Goal: Task Accomplishment & Management: Complete application form

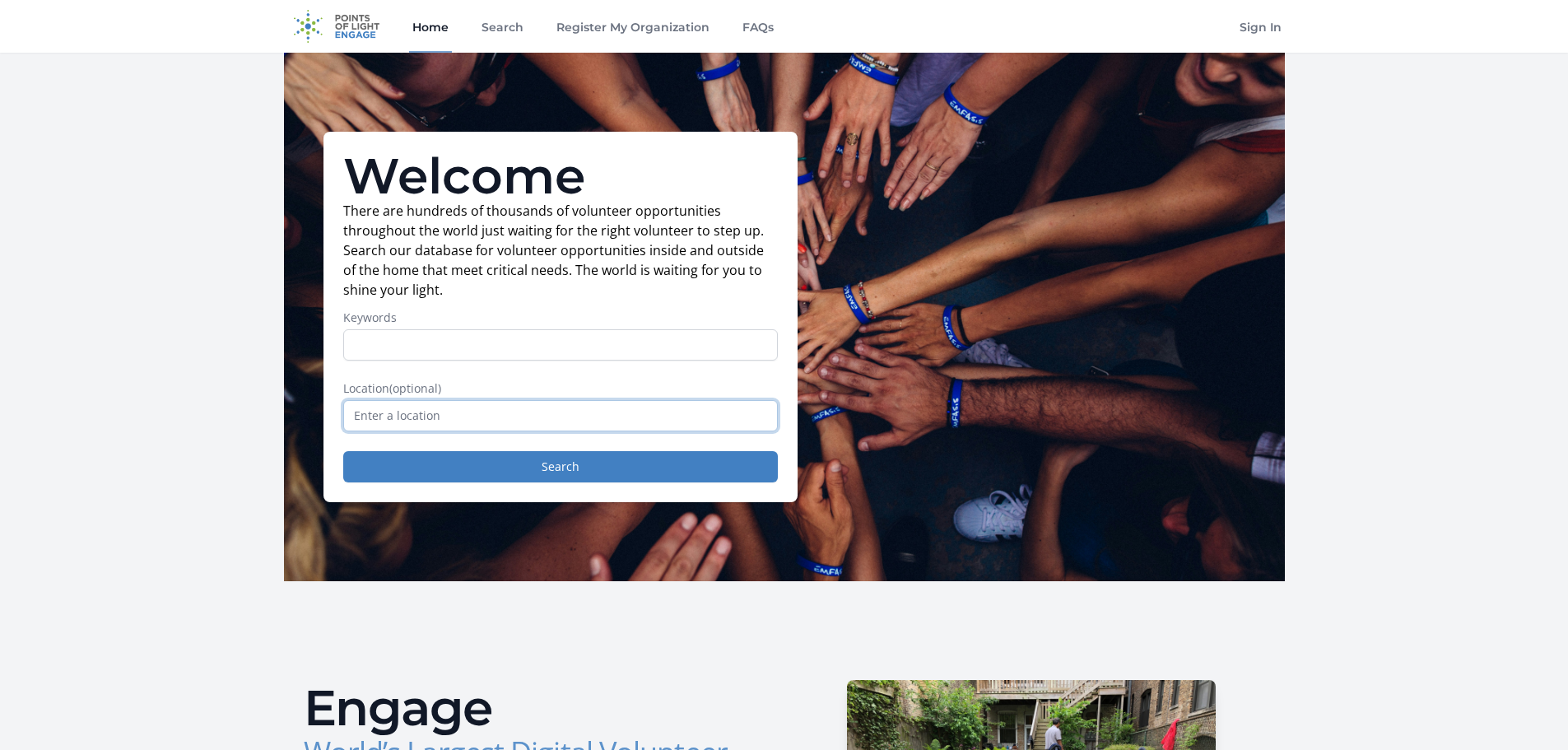
click at [465, 415] on input "text" at bounding box center [560, 415] width 435 height 31
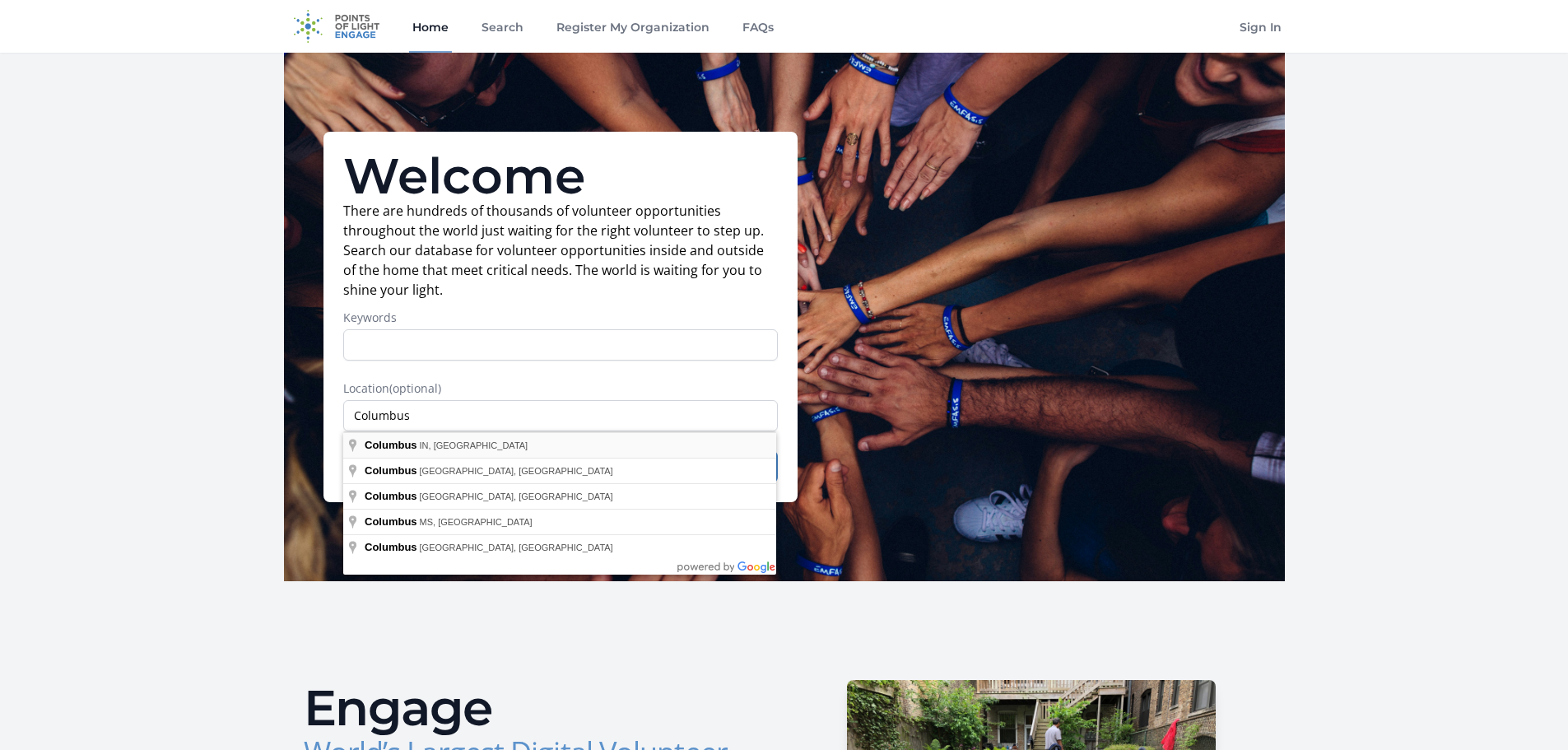
type input "Columbus, IN, USA"
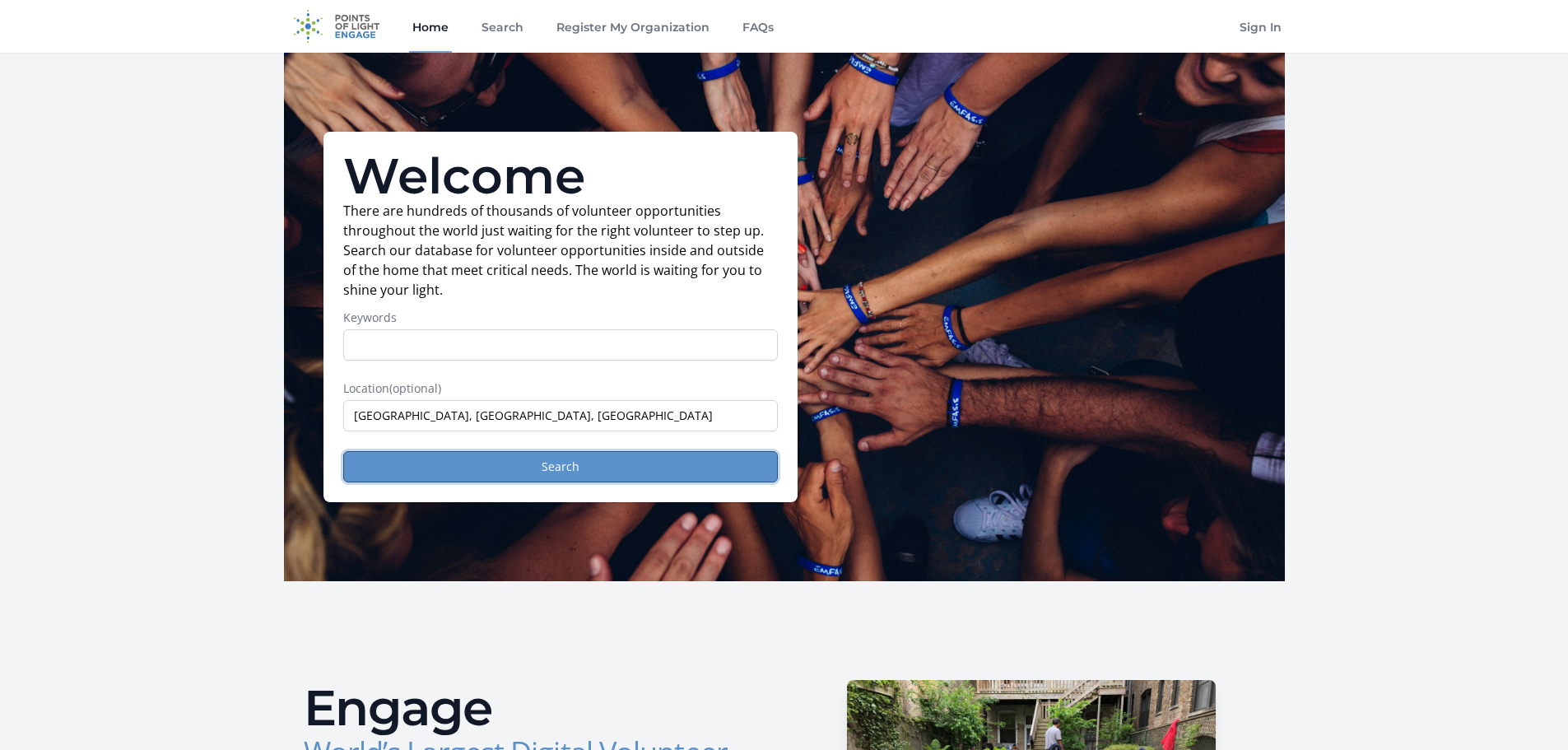
click at [485, 465] on button "Search" at bounding box center [560, 466] width 435 height 31
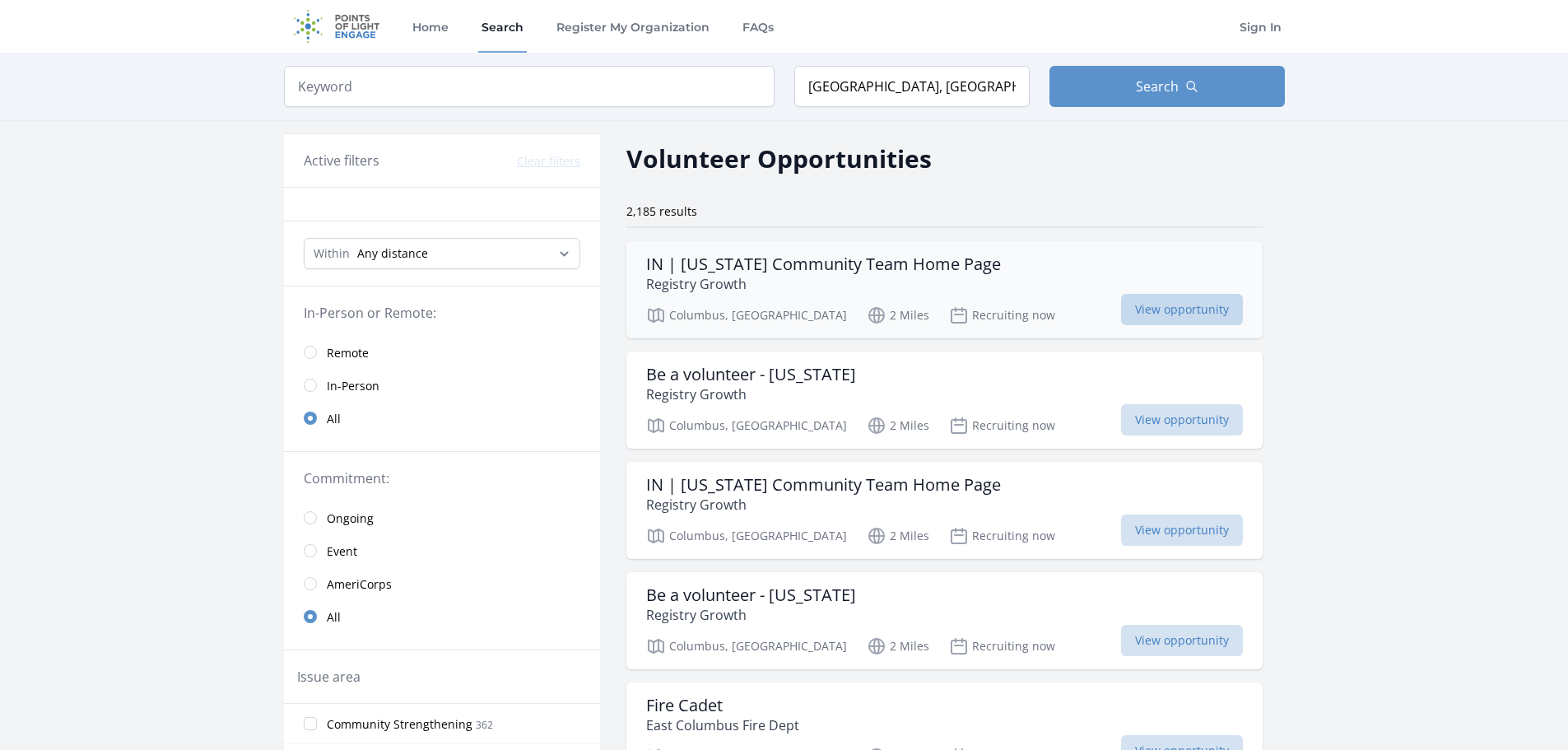
click at [1121, 308] on span "View opportunity" at bounding box center [1181, 309] width 122 height 31
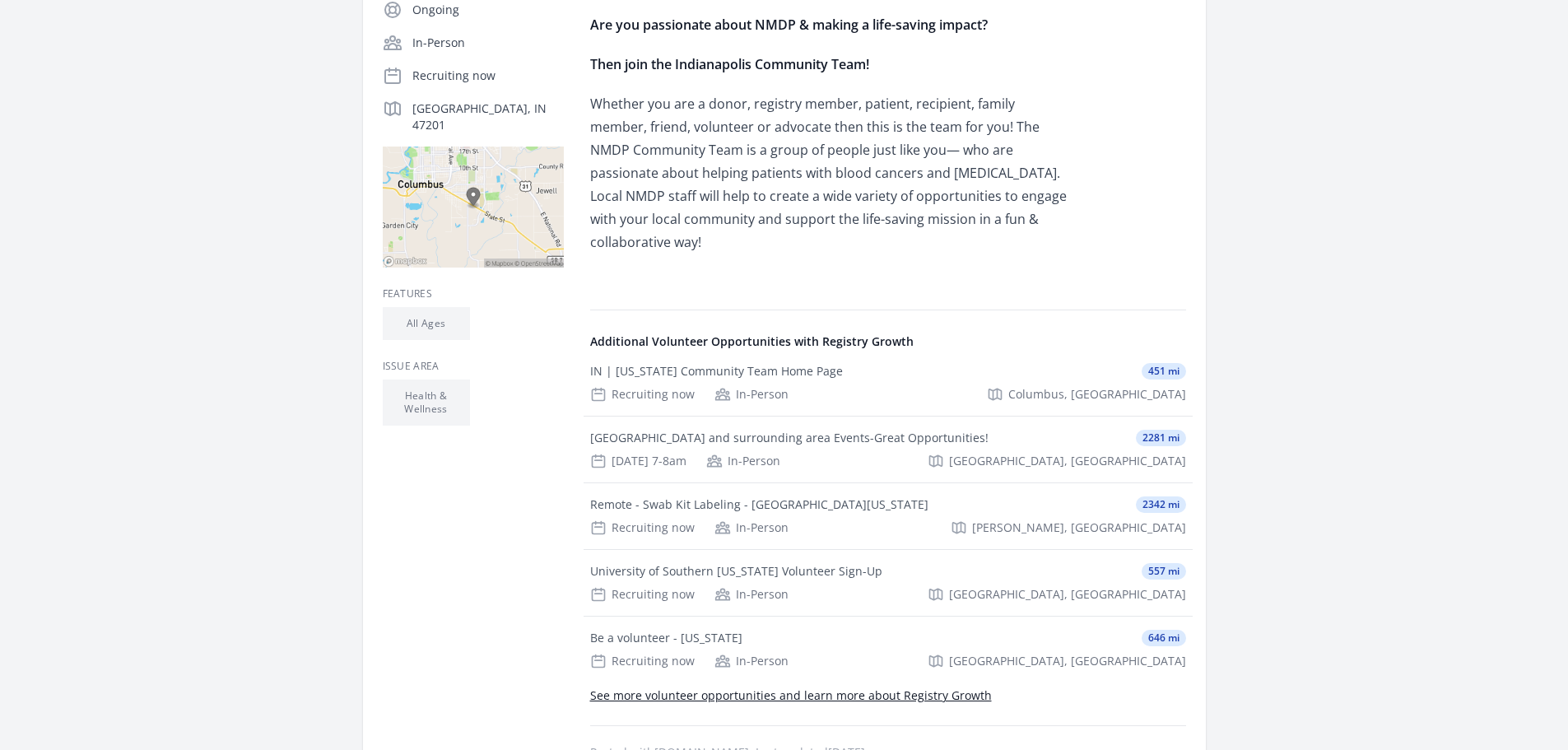
scroll to position [376, 0]
click at [685, 518] on div "Recruiting now" at bounding box center [642, 526] width 105 height 17
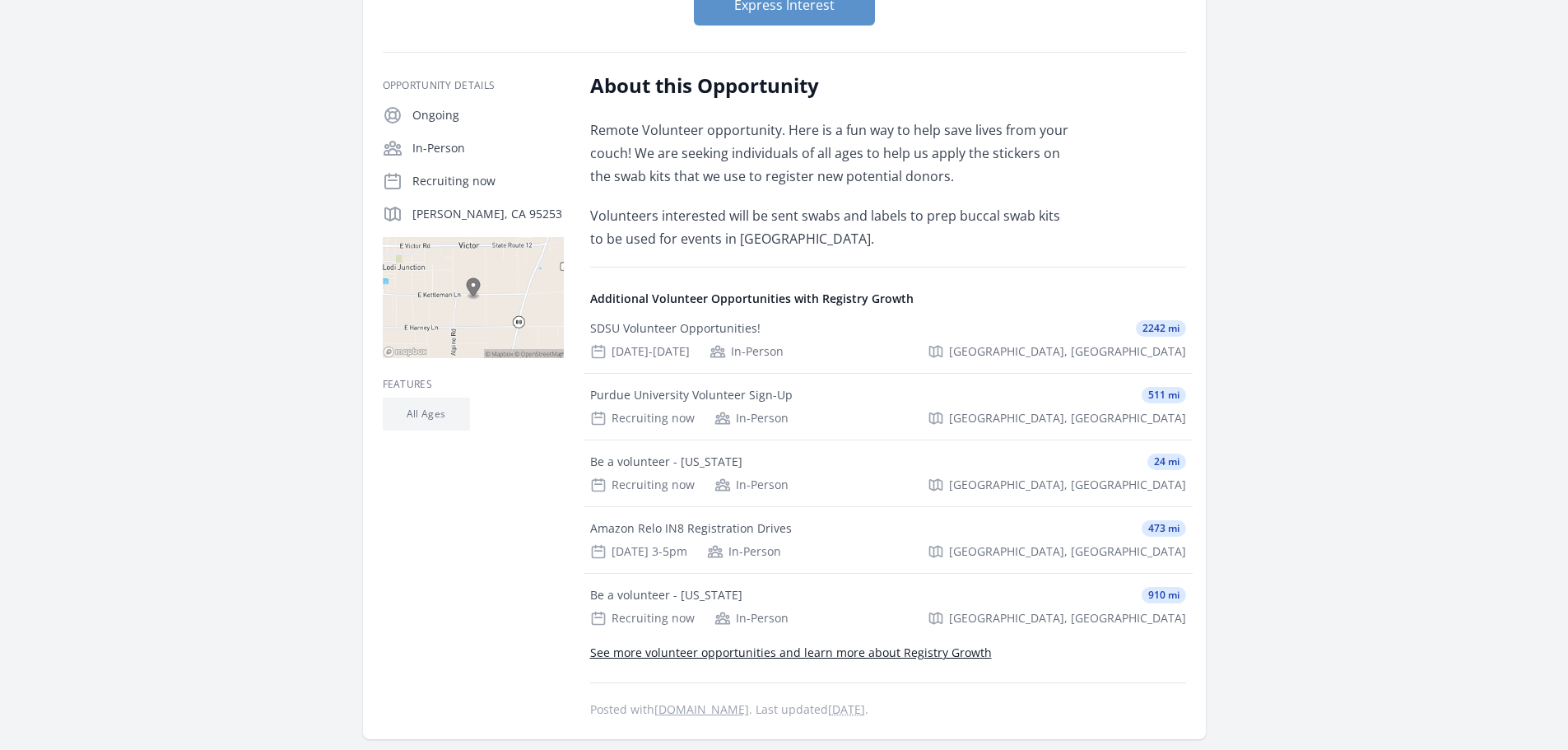
scroll to position [316, 0]
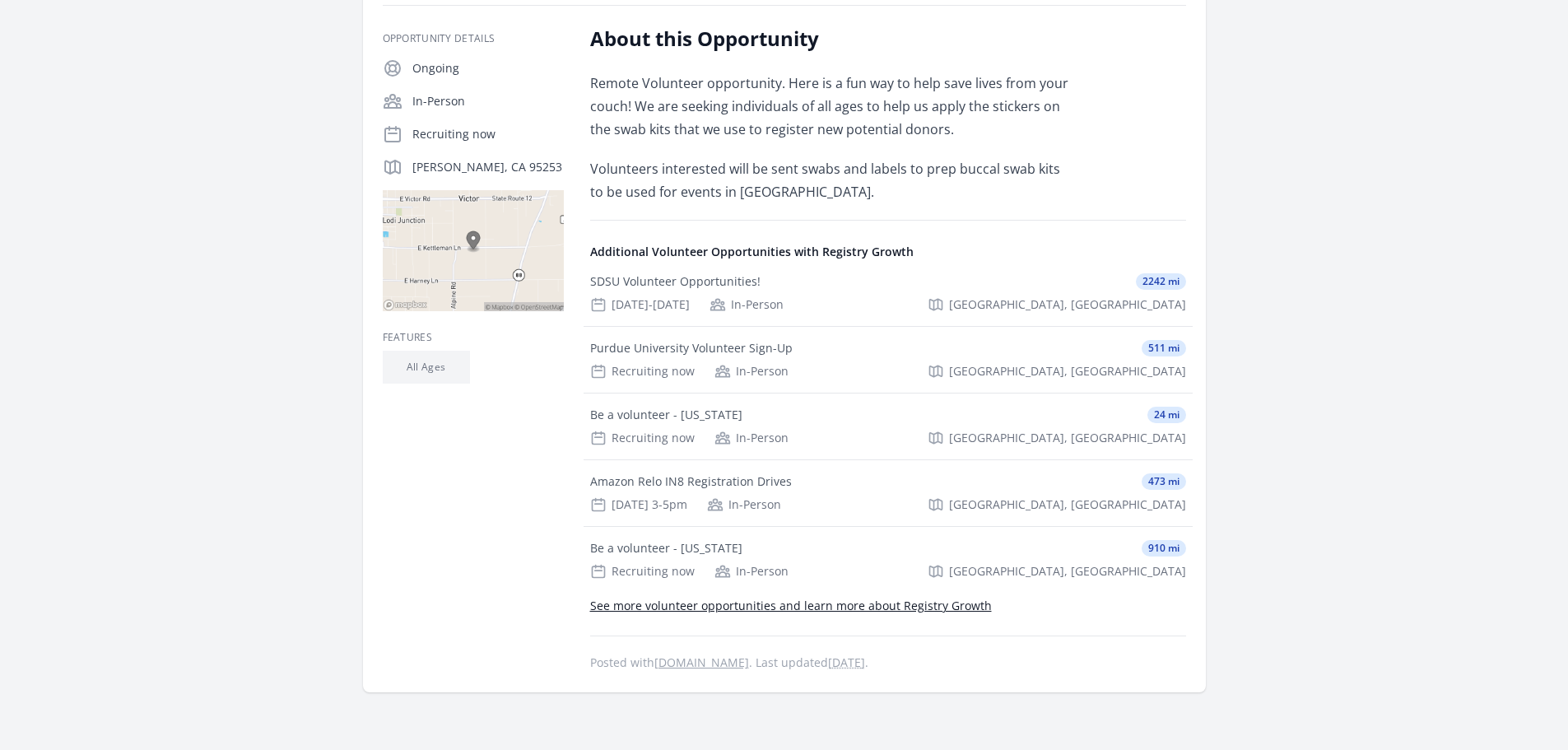
click at [868, 609] on link "See more volunteer opportunities and learn more about Registry Growth" at bounding box center [791, 606] width 402 height 16
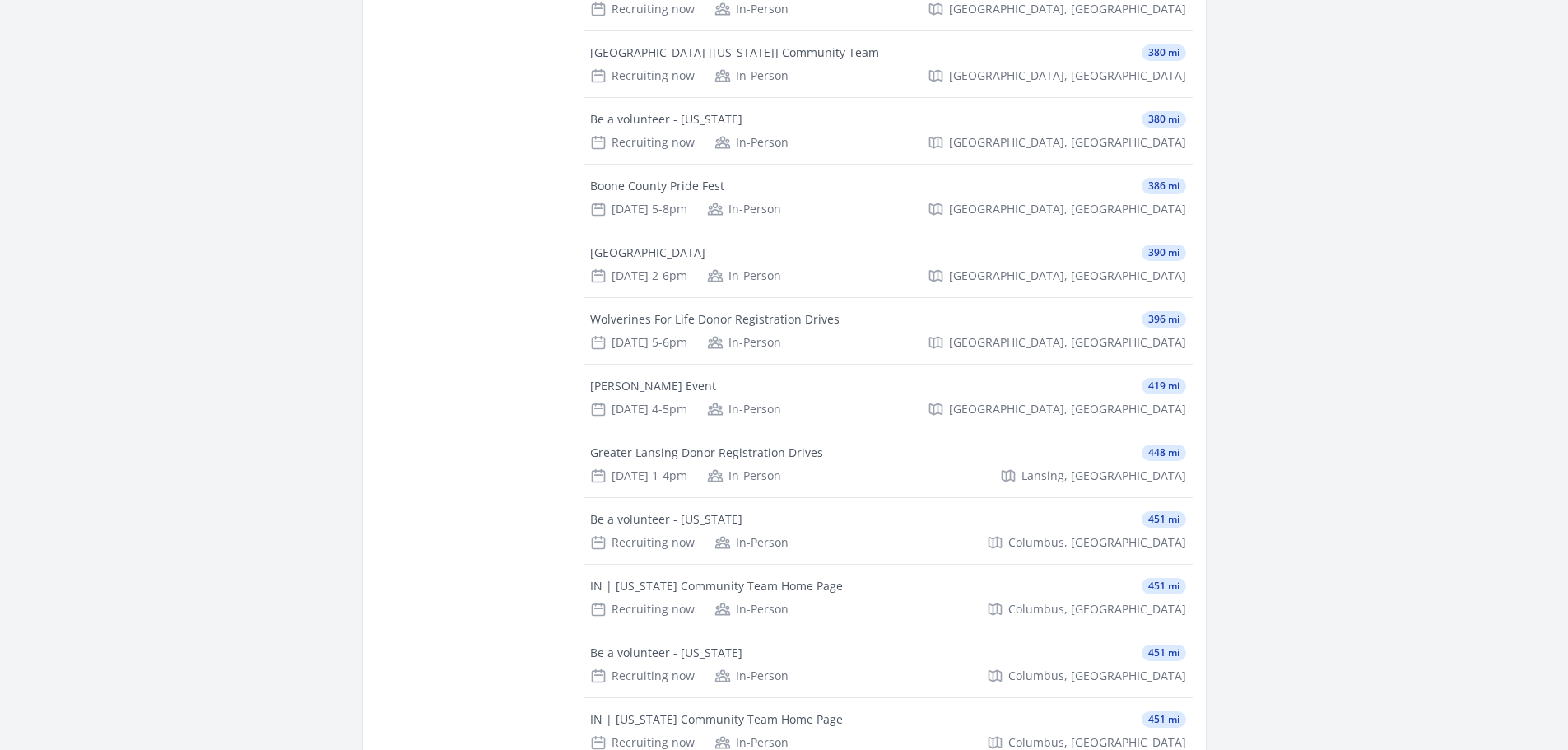
scroll to position [2858, 0]
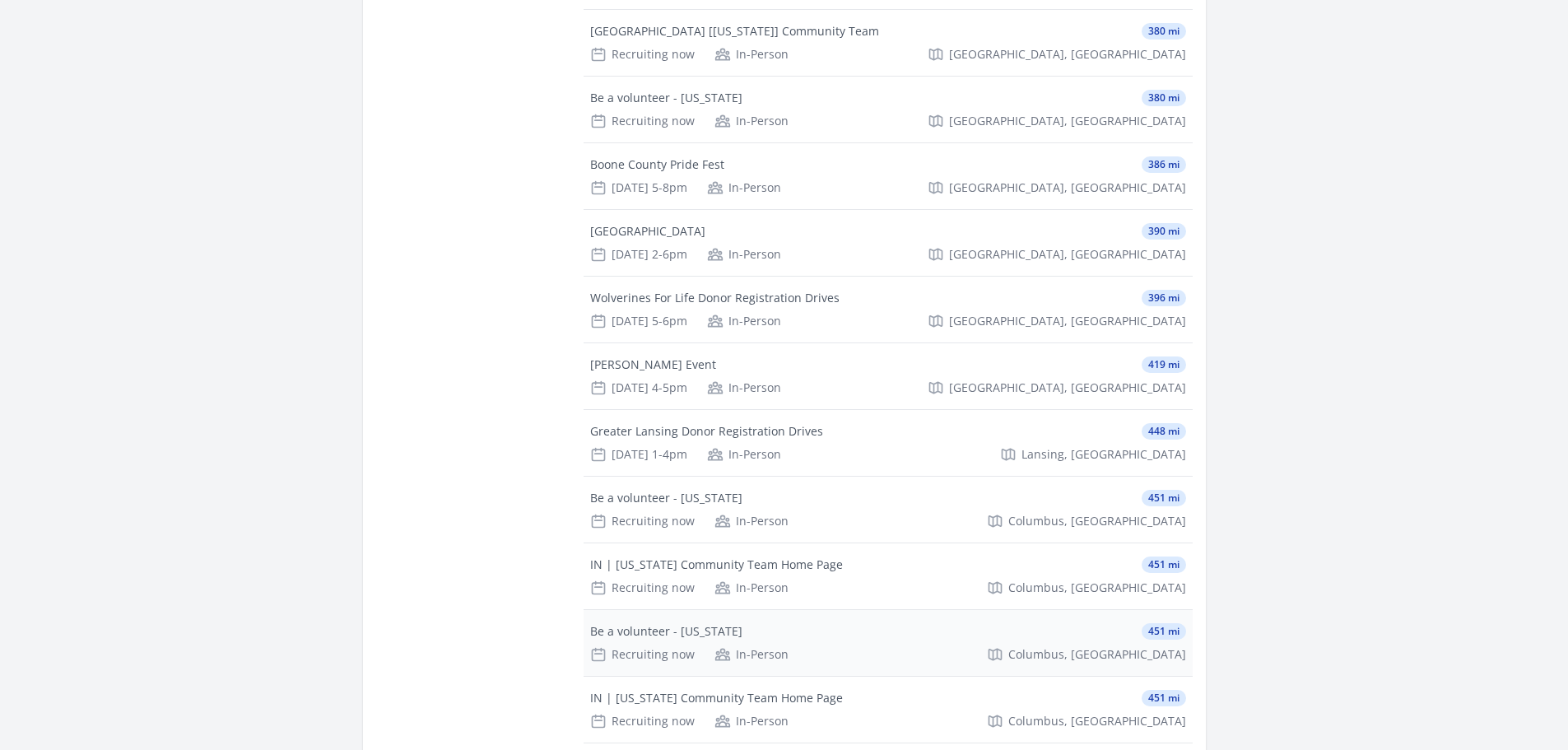
click at [631, 623] on div "Be a volunteer - Indiana" at bounding box center [665, 631] width 152 height 17
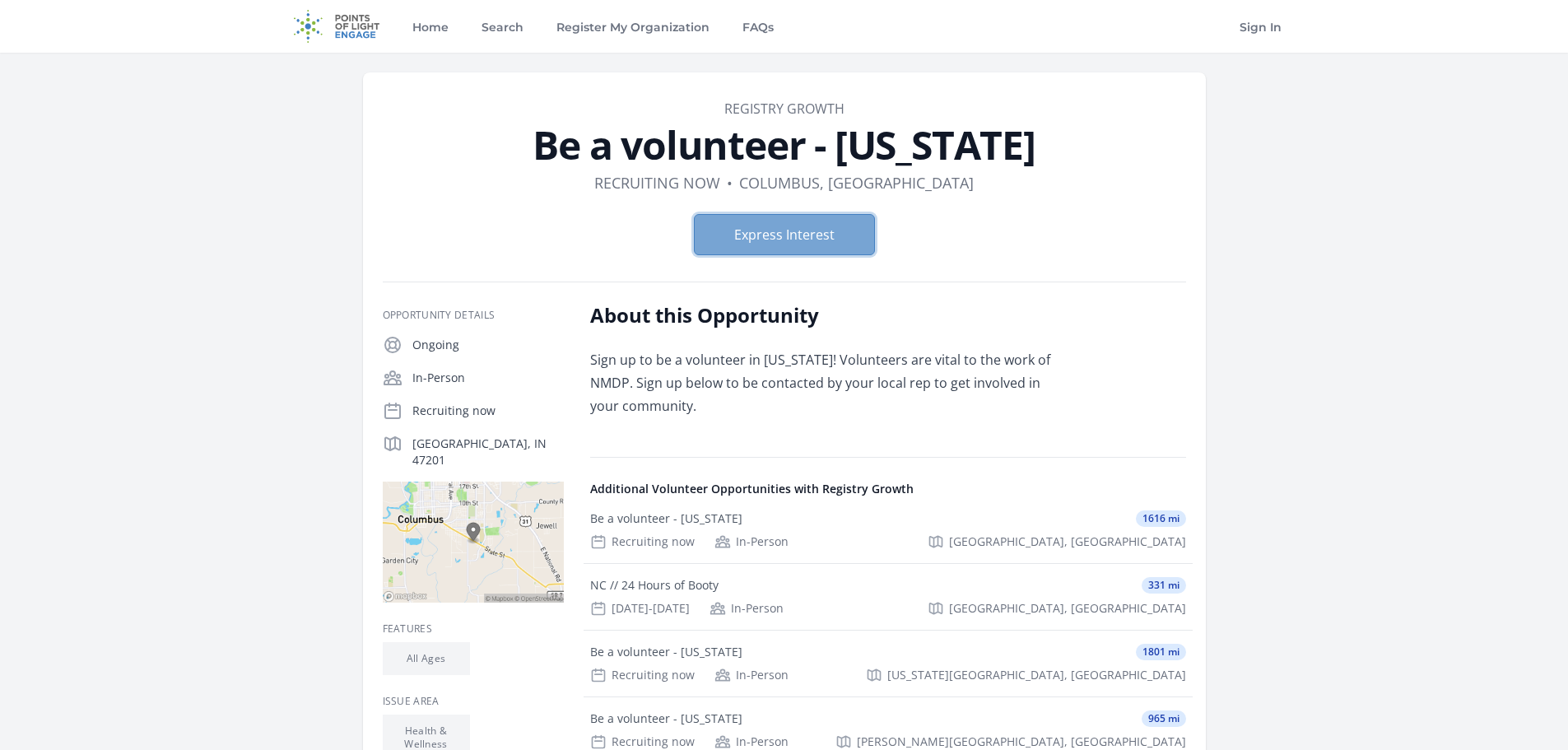
click at [765, 226] on button "Express Interest" at bounding box center [784, 235] width 181 height 41
click at [746, 20] on link "FAQs" at bounding box center [758, 26] width 38 height 52
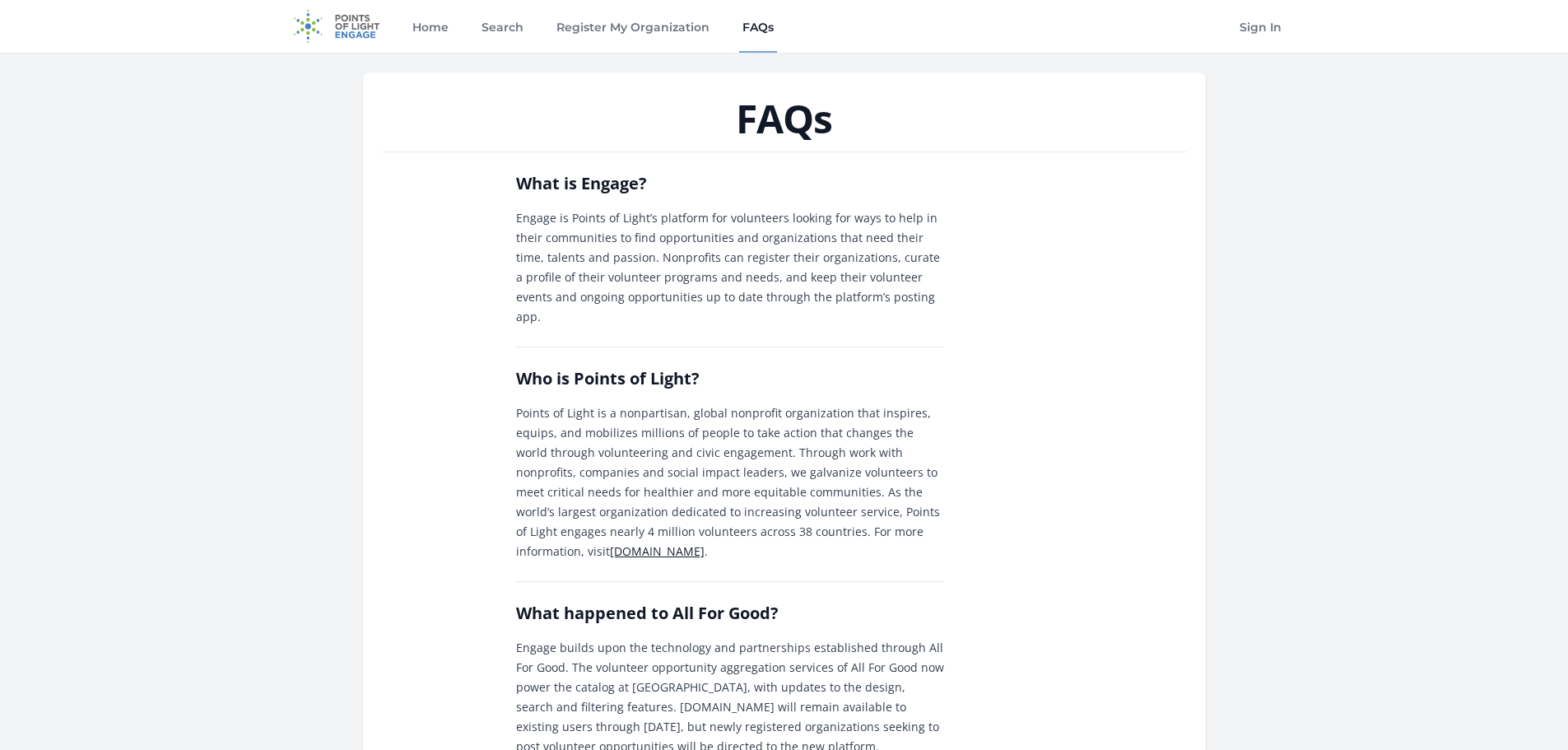
click at [610, 544] on link "[DOMAIN_NAME]" at bounding box center [657, 552] width 94 height 16
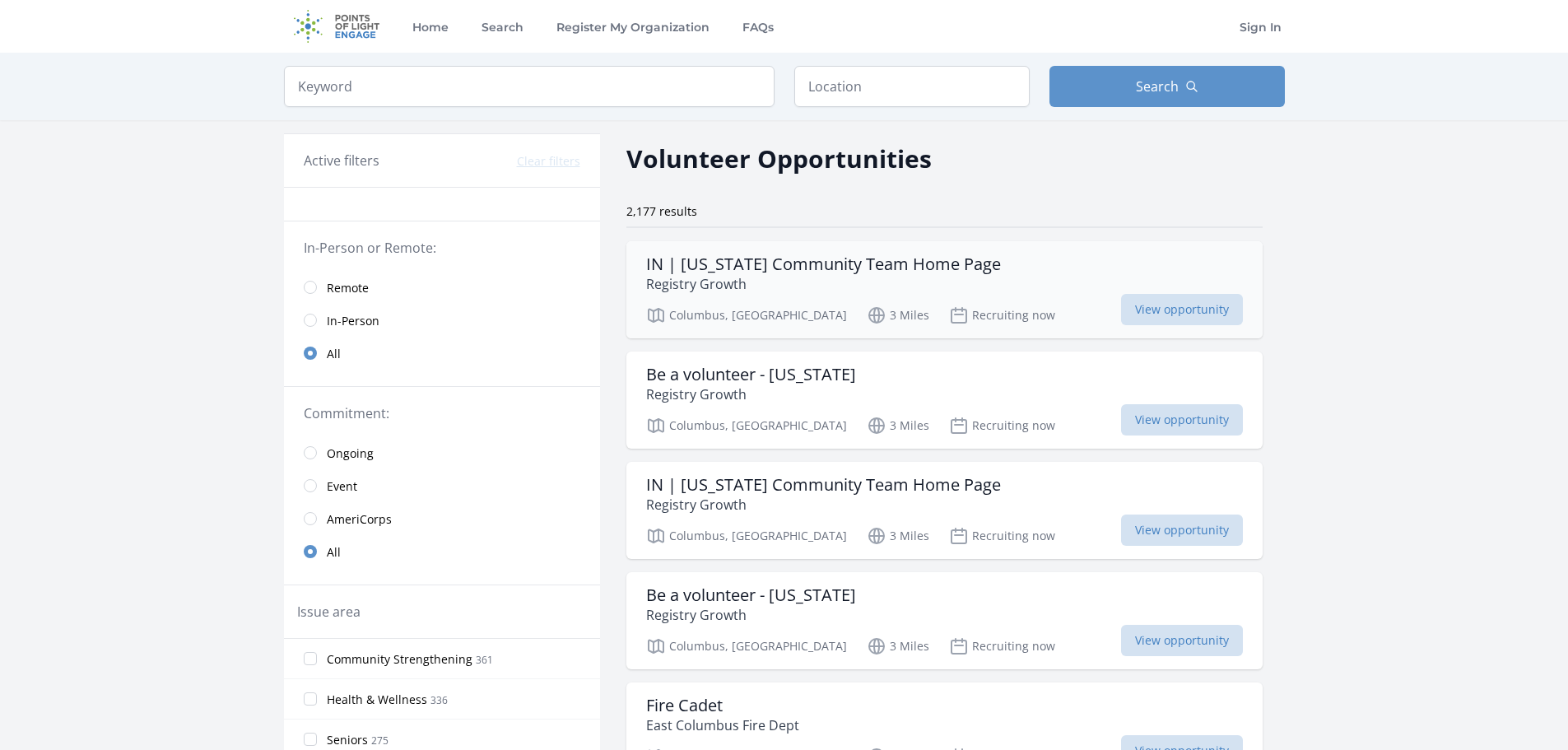
click at [977, 285] on div "IN | [US_STATE] Community Team Home Page Registry Growth" at bounding box center [944, 274] width 597 height 39
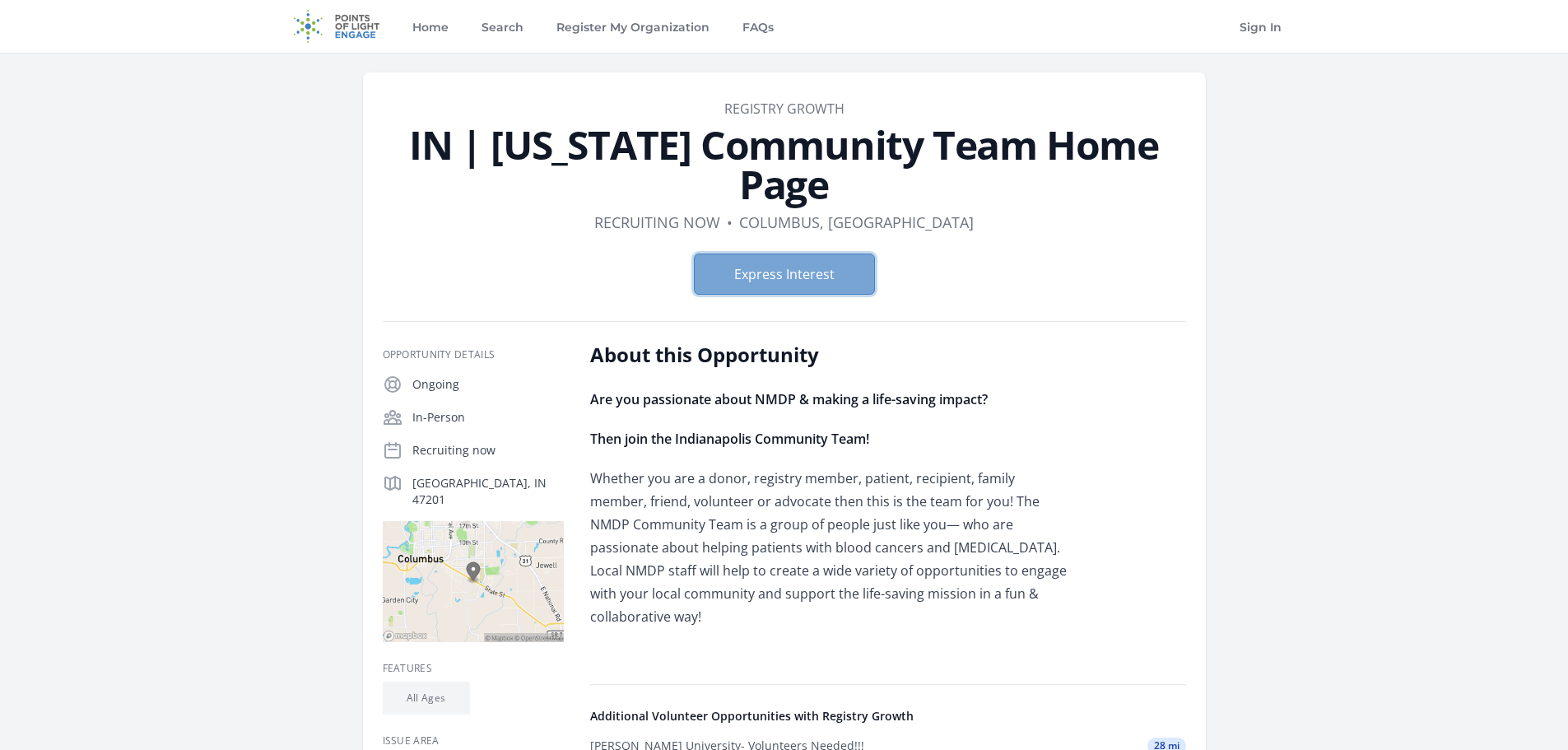
click at [738, 254] on button "Express Interest" at bounding box center [784, 274] width 181 height 41
